Goal: Information Seeking & Learning: Check status

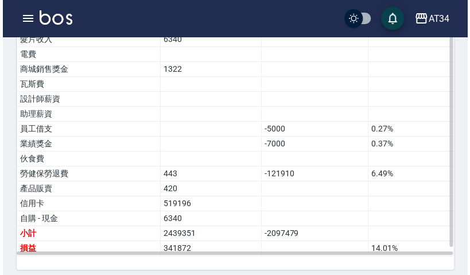
scroll to position [891, 0]
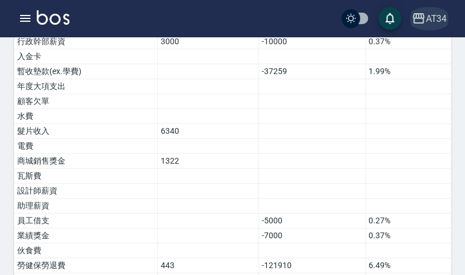
click at [437, 18] on div "AT34" at bounding box center [436, 18] width 21 height 14
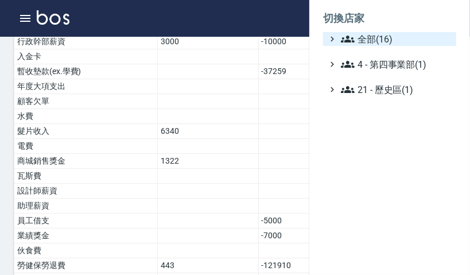
click at [383, 36] on span "全部(16)" at bounding box center [396, 39] width 111 height 14
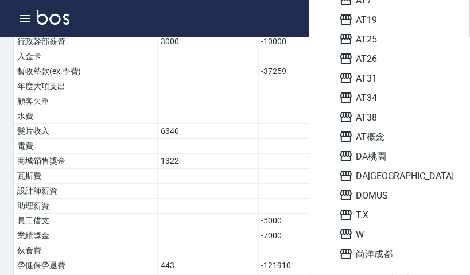
scroll to position [133, 0]
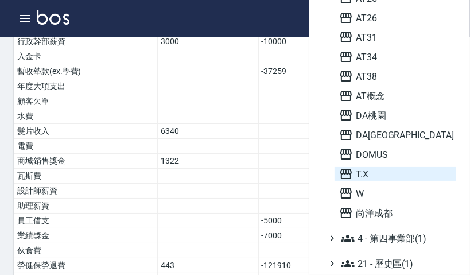
click at [348, 174] on icon at bounding box center [346, 174] width 11 height 10
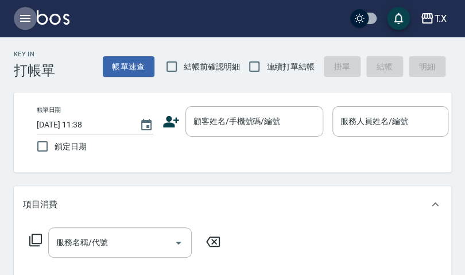
click at [25, 16] on icon "button" at bounding box center [25, 18] width 14 height 14
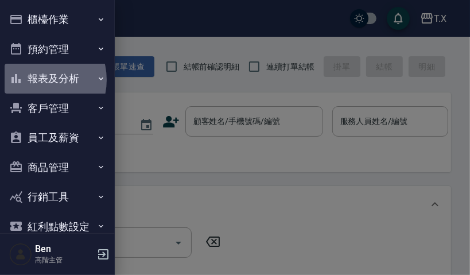
click at [37, 80] on button "報表及分析" at bounding box center [58, 79] width 106 height 30
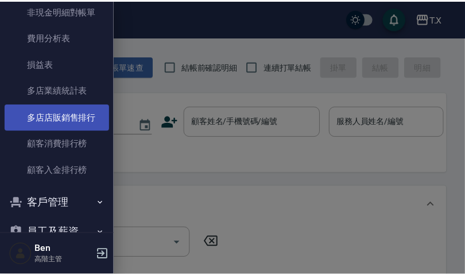
scroll to position [1011, 0]
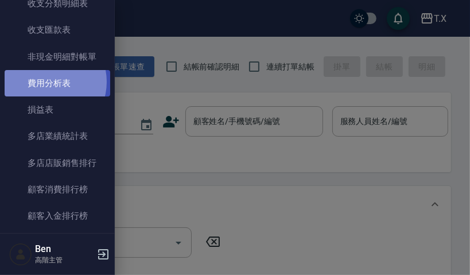
click at [48, 82] on link "費用分析表" at bounding box center [58, 83] width 106 height 26
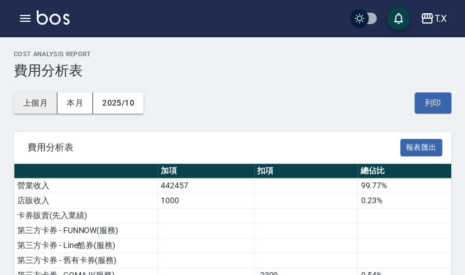
click at [41, 105] on button "上個月" at bounding box center [36, 102] width 44 height 21
click at [47, 105] on button "上個月" at bounding box center [36, 102] width 44 height 21
click at [29, 99] on button "上個月" at bounding box center [36, 102] width 44 height 21
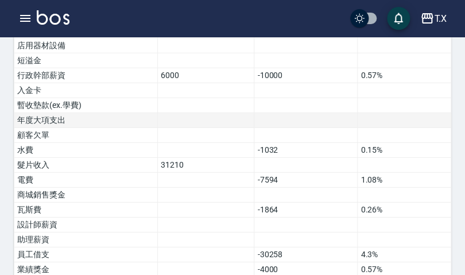
scroll to position [939, 0]
